Goal: Information Seeking & Learning: Learn about a topic

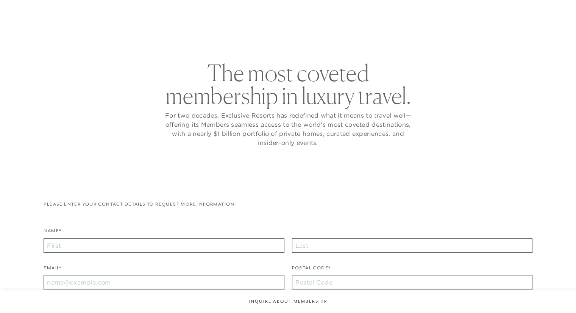
checkbox input "false"
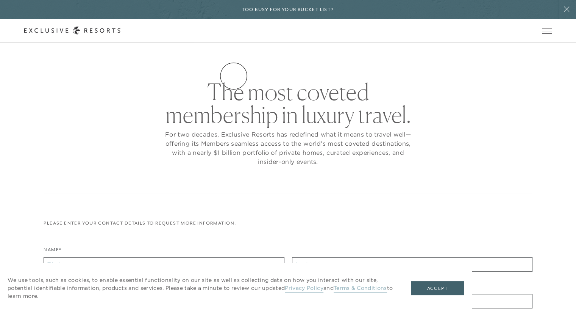
click at [0, 0] on link "Residence Collection" at bounding box center [0, 0] width 0 height 0
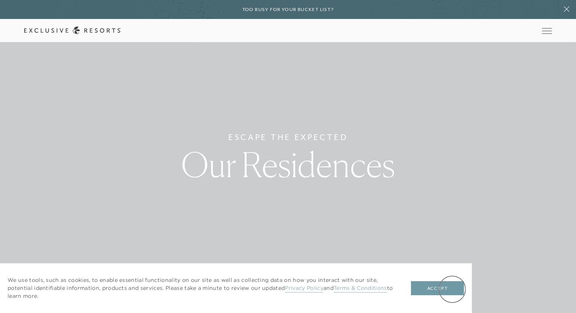
click at [452, 289] on button "Accept" at bounding box center [437, 288] width 53 height 14
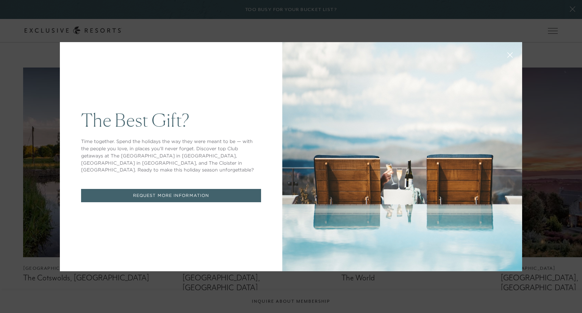
click at [508, 55] on icon at bounding box center [510, 54] width 5 height 5
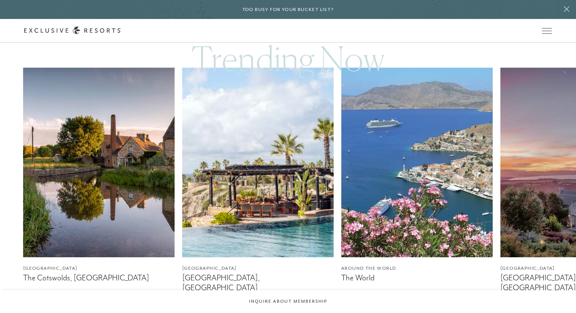
click at [412, 177] on img at bounding box center [417, 161] width 152 height 189
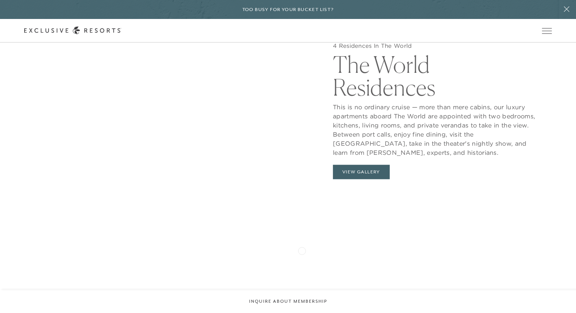
scroll to position [834, 0]
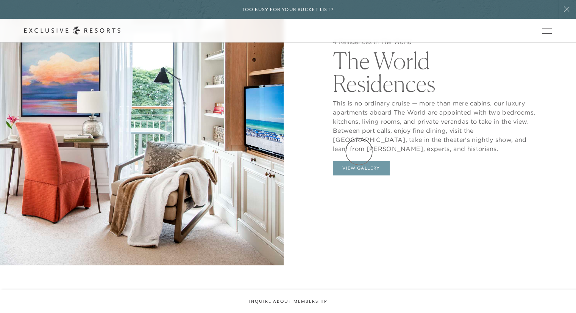
click at [359, 161] on button "View Gallery" at bounding box center [361, 168] width 57 height 14
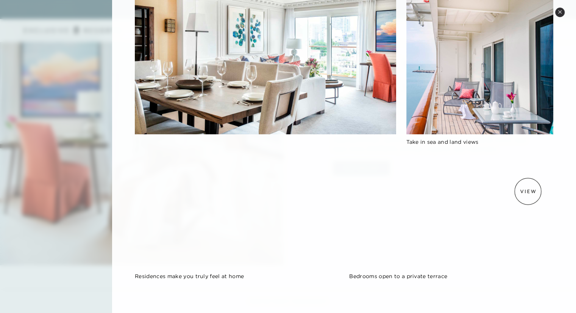
scroll to position [0, 0]
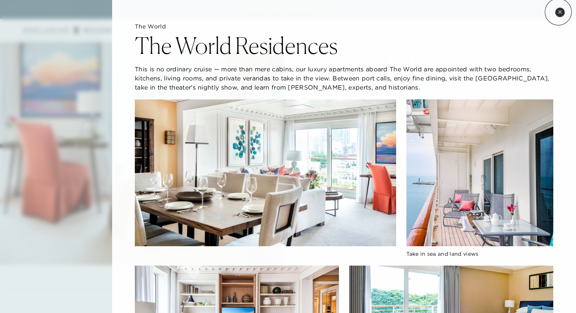
click at [559, 12] on icon at bounding box center [560, 12] width 4 height 4
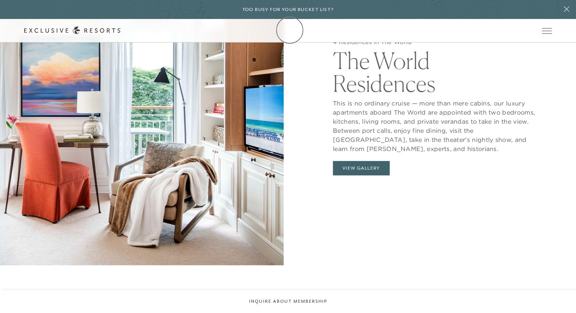
click at [0, 0] on link "Membership" at bounding box center [0, 0] width 0 height 0
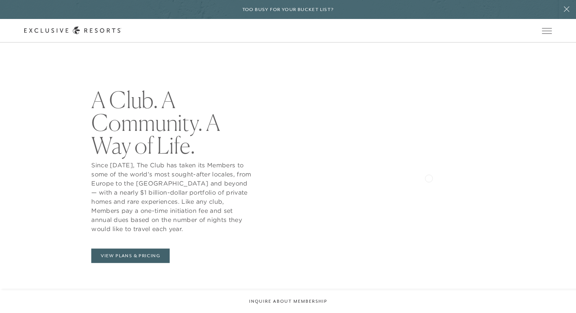
scroll to position [303, 0]
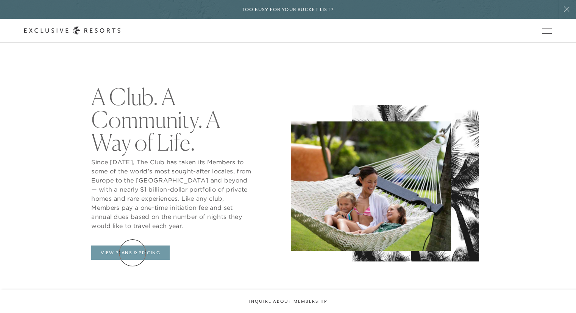
click at [133, 252] on link "View Plans & Pricing" at bounding box center [130, 252] width 78 height 14
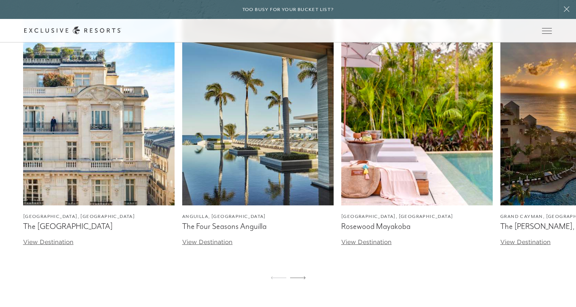
scroll to position [2350, 0]
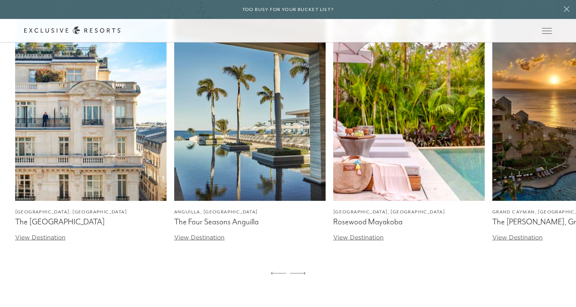
click at [555, 180] on img at bounding box center [569, 105] width 152 height 189
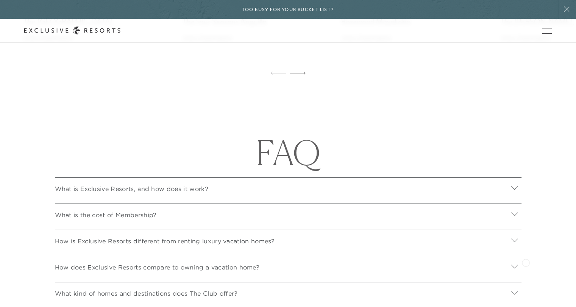
scroll to position [2577, 0]
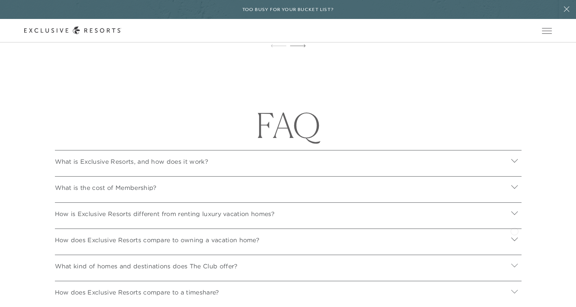
click at [515, 217] on icon at bounding box center [514, 213] width 7 height 7
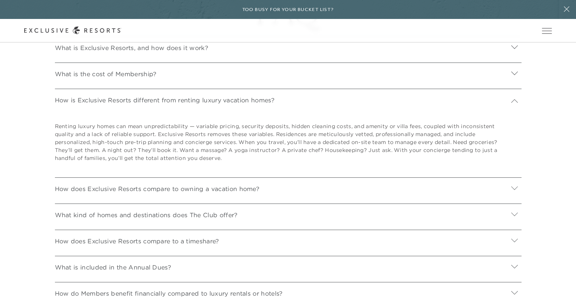
scroll to position [2729, 0]
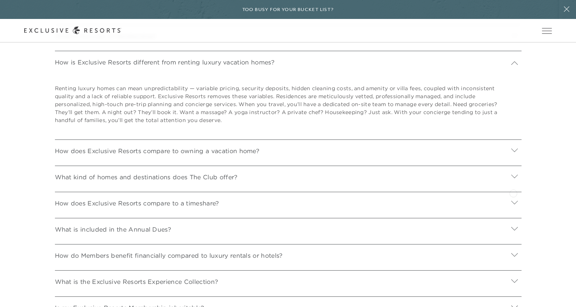
click at [514, 178] on icon at bounding box center [515, 176] width 6 height 3
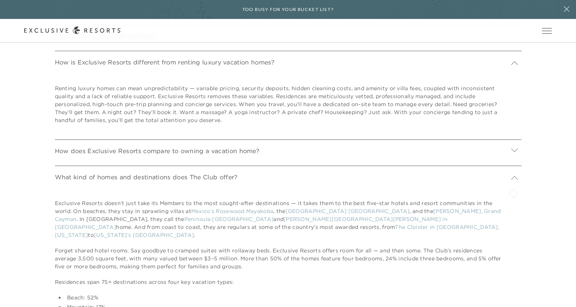
click at [514, 180] on icon at bounding box center [515, 177] width 6 height 3
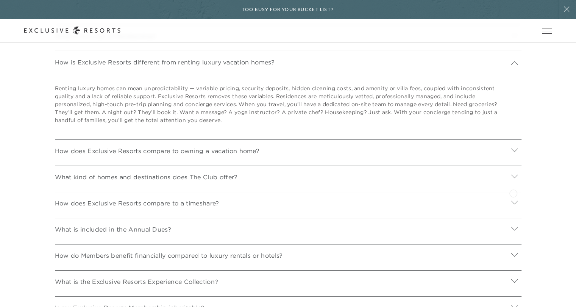
scroll to position [2766, 0]
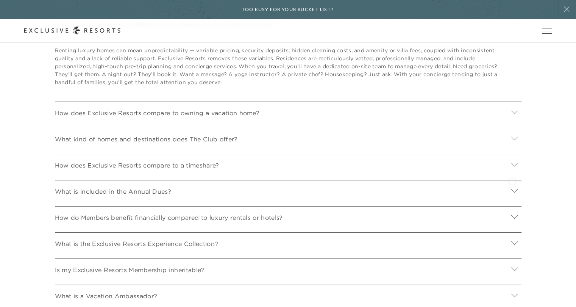
click at [512, 166] on icon at bounding box center [515, 164] width 6 height 3
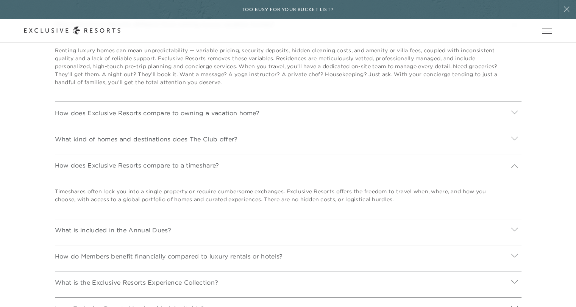
click at [512, 170] on icon at bounding box center [514, 166] width 7 height 7
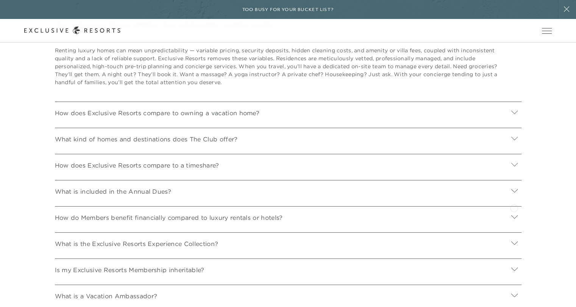
click at [514, 193] on icon at bounding box center [515, 190] width 6 height 3
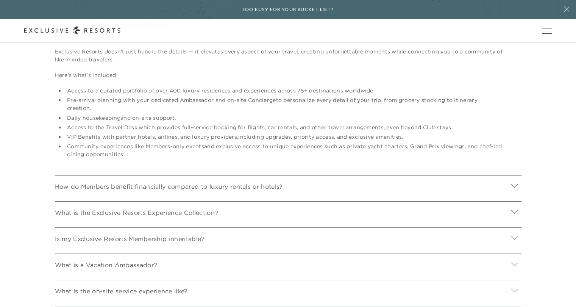
scroll to position [2956, 0]
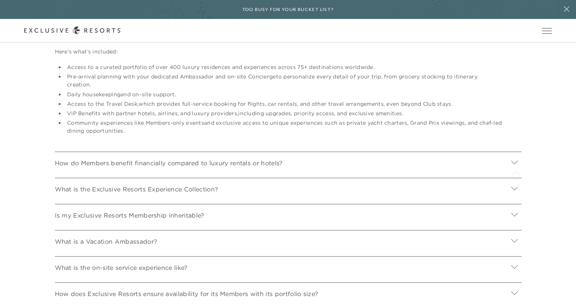
click at [516, 166] on icon at bounding box center [514, 162] width 7 height 7
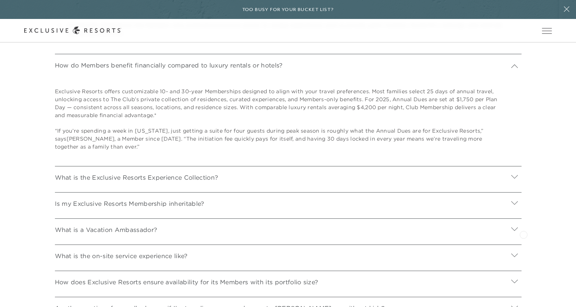
scroll to position [3070, 0]
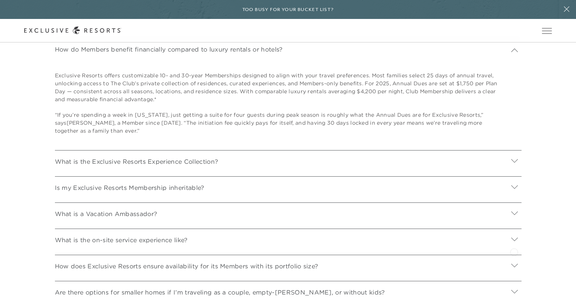
click at [514, 243] on icon at bounding box center [514, 239] width 7 height 7
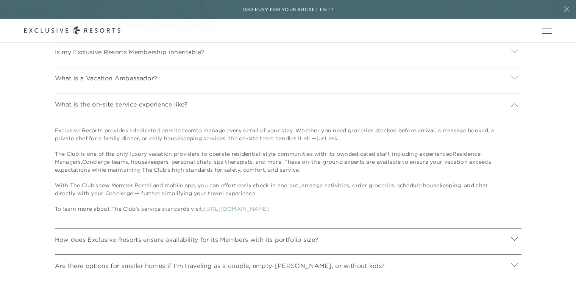
scroll to position [3221, 0]
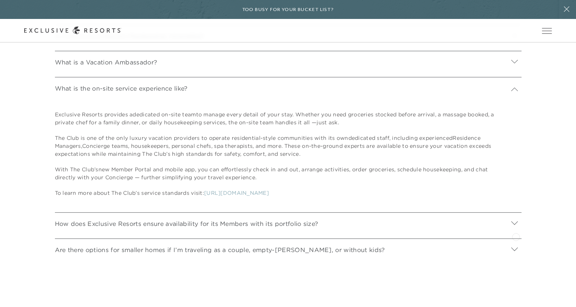
click at [516, 225] on icon at bounding box center [515, 222] width 6 height 3
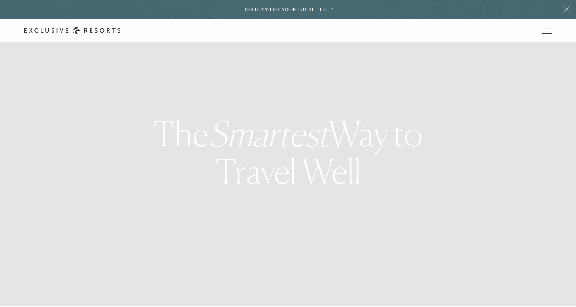
scroll to position [0, 0]
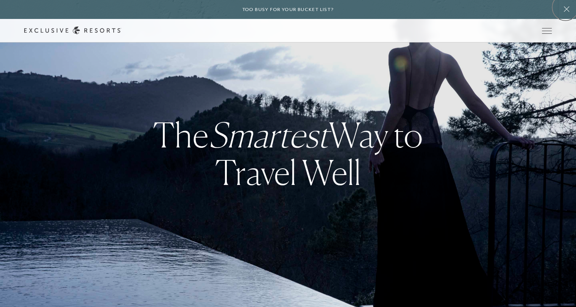
click at [566, 7] on icon at bounding box center [567, 9] width 14 height 6
